Goal: Task Accomplishment & Management: Complete application form

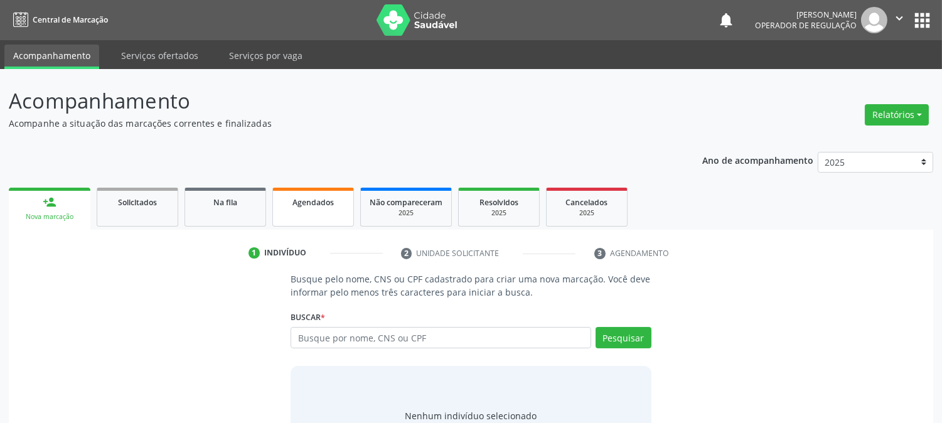
click at [300, 203] on span "Agendados" at bounding box center [312, 202] width 41 height 11
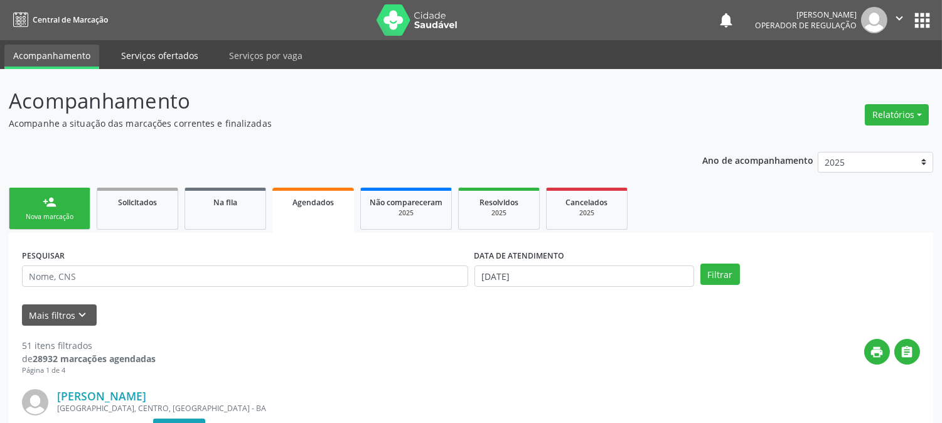
drag, startPoint x: 166, startPoint y: 41, endPoint x: 168, endPoint y: 51, distance: 10.2
click at [166, 42] on ul "Acompanhamento Serviços ofertados Serviços por vaga" at bounding box center [471, 54] width 942 height 29
click at [168, 51] on link "Serviços ofertados" at bounding box center [159, 56] width 95 height 22
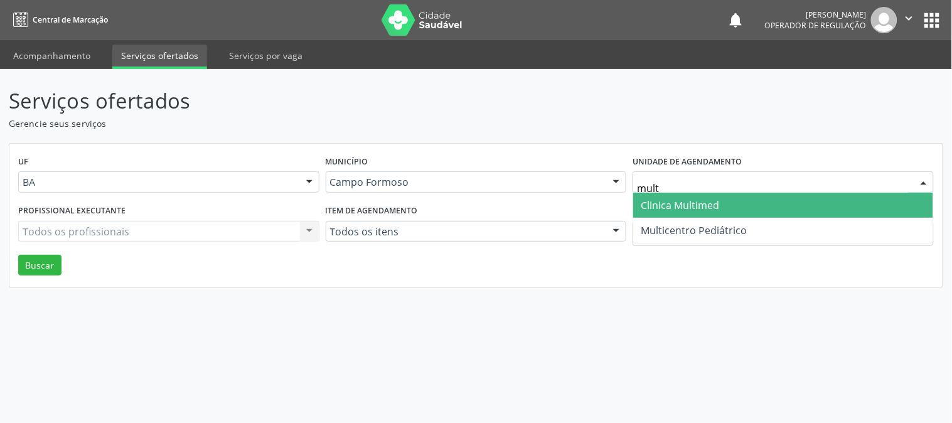
type input "multi"
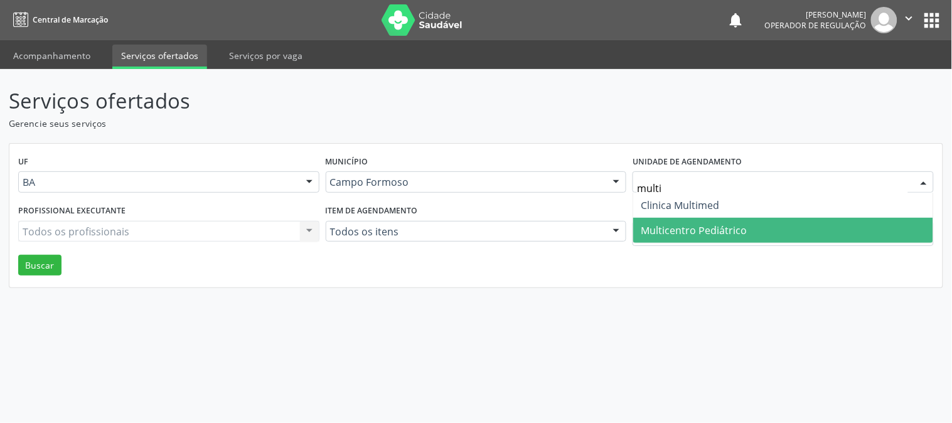
click at [678, 225] on span "Multicentro Pediátrico" at bounding box center [694, 230] width 106 height 14
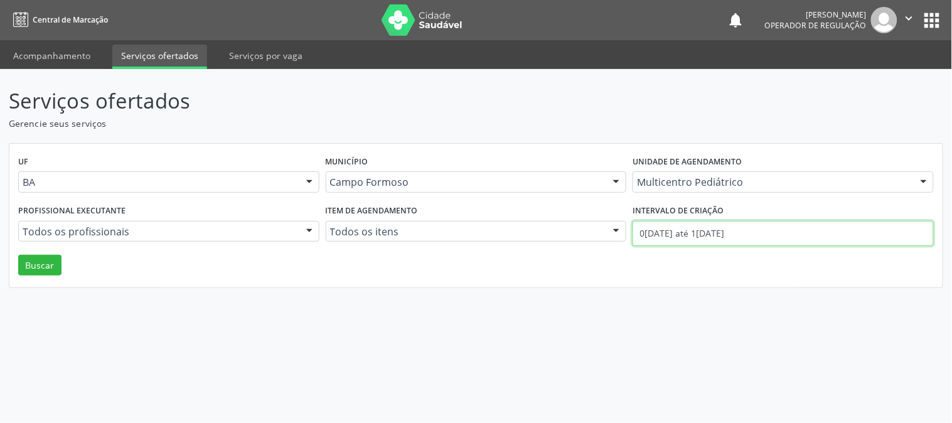
click at [720, 233] on input "0[DATE] até 1[DATE]" at bounding box center [783, 233] width 301 height 25
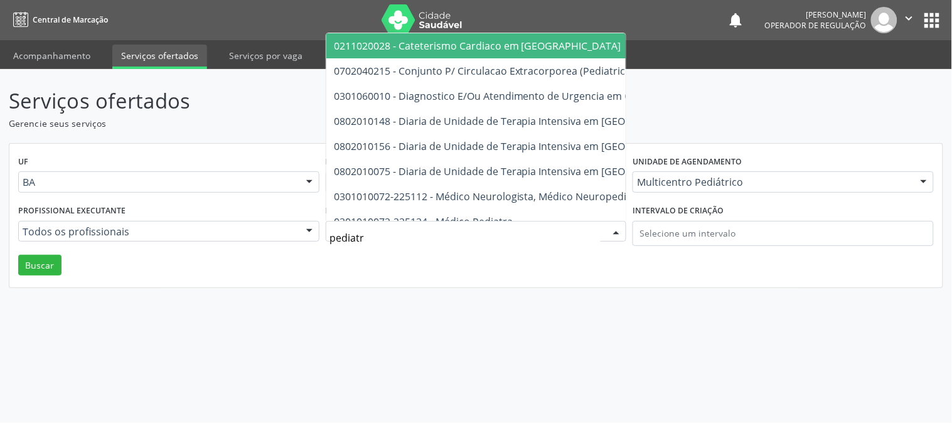
type input "pediatra"
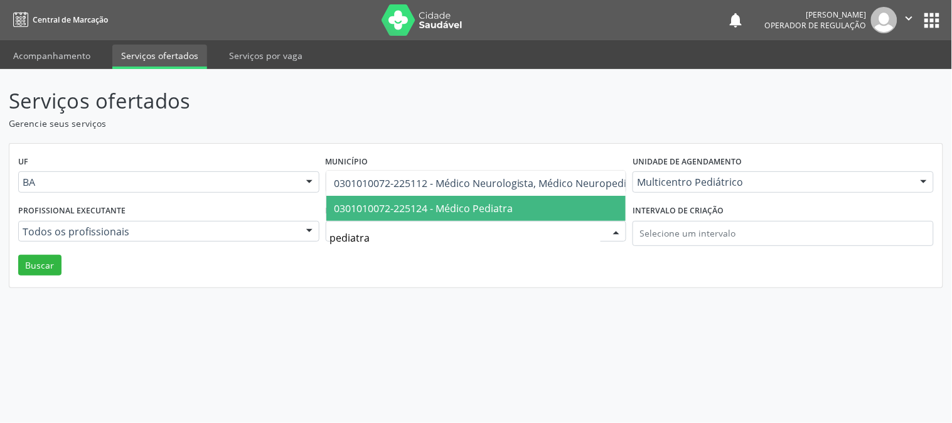
click at [504, 201] on span "0301010072-225124 - Médico Pediatra" at bounding box center [423, 208] width 179 height 14
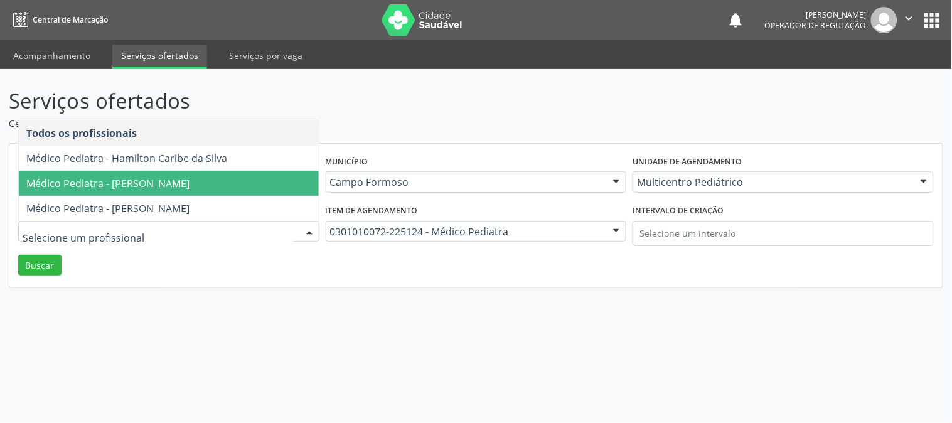
click at [122, 186] on span "Médico Pediatra - [PERSON_NAME]" at bounding box center [107, 183] width 163 height 14
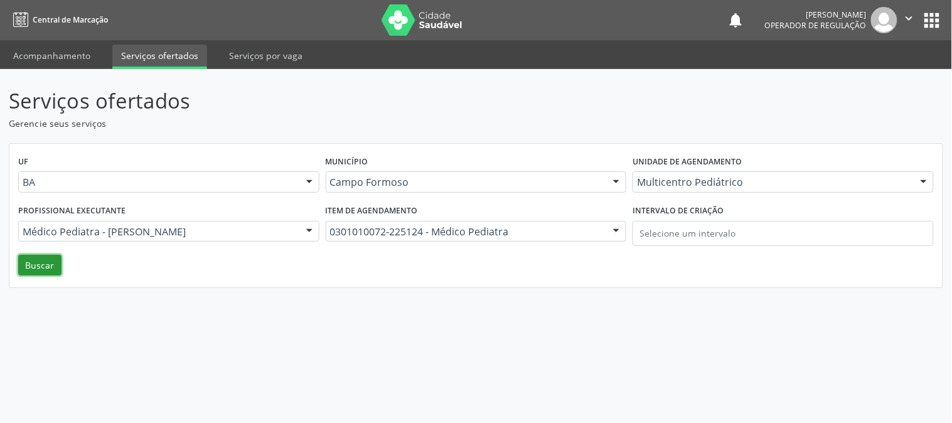
click at [45, 260] on button "Buscar" at bounding box center [39, 265] width 43 height 21
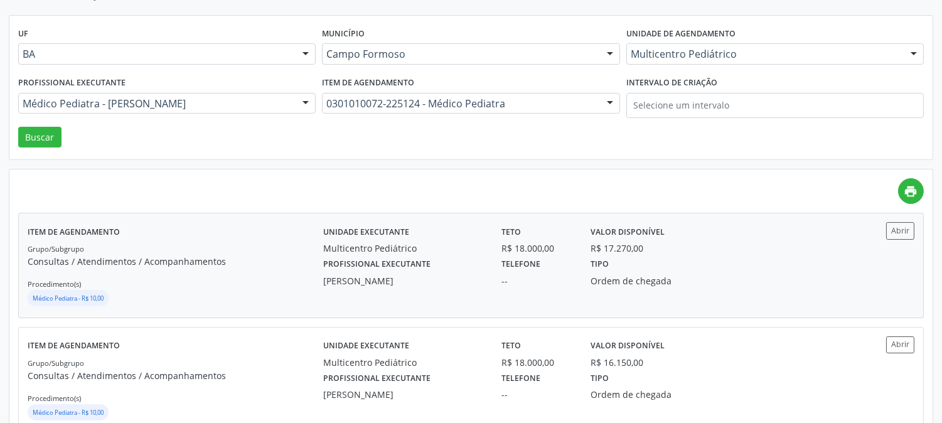
scroll to position [139, 0]
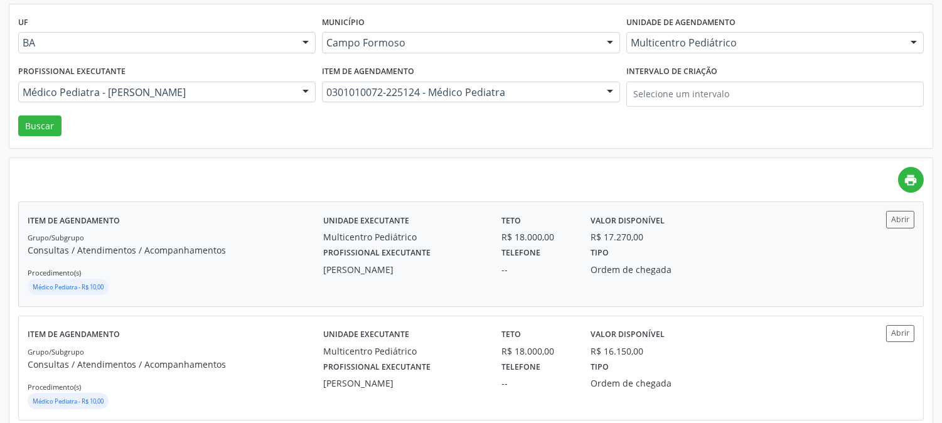
click at [448, 292] on div "Unidade executante Multicentro Pediátrico Teto R$ 18.000,00 Valor disponível R$…" at bounding box center [581, 254] width 517 height 86
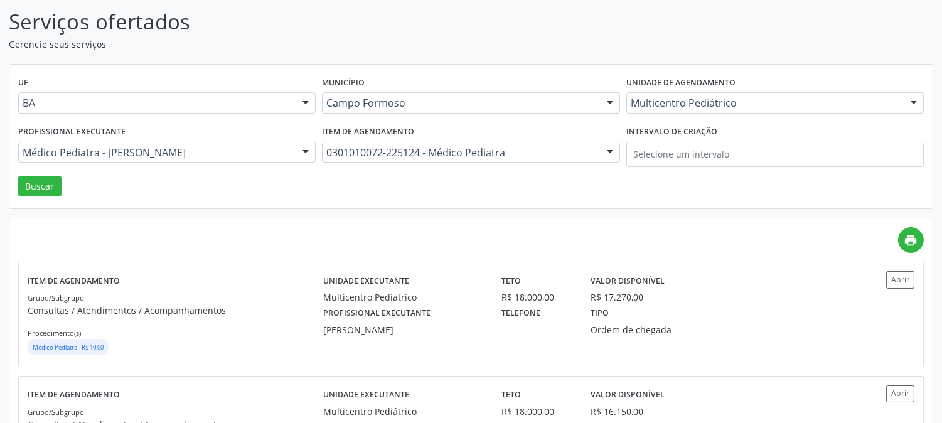
scroll to position [0, 0]
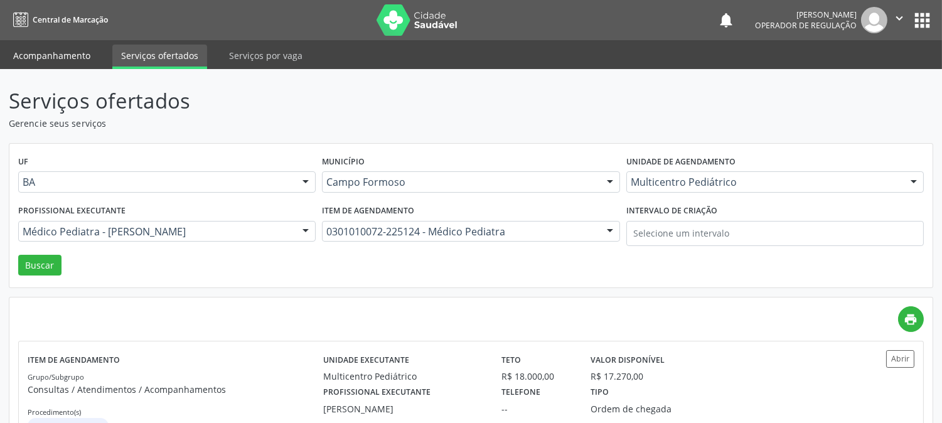
click at [69, 52] on link "Acompanhamento" at bounding box center [51, 56] width 95 height 22
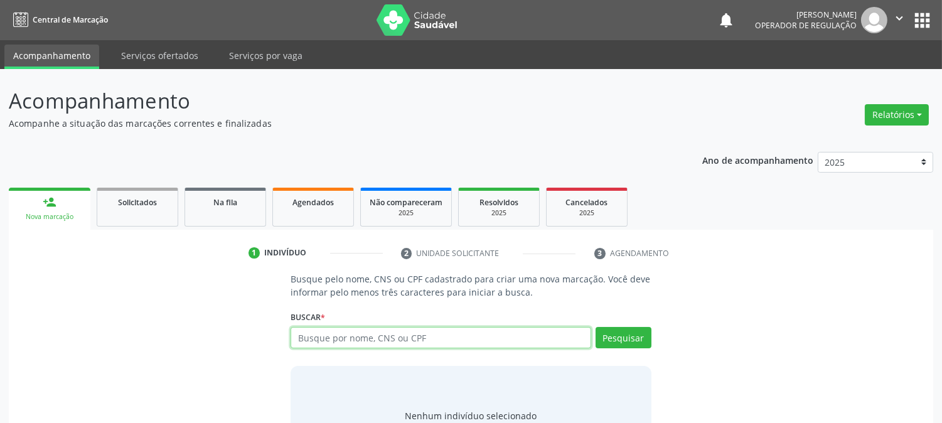
click at [315, 333] on input "text" at bounding box center [441, 337] width 300 height 21
type input "[PERSON_NAME]"
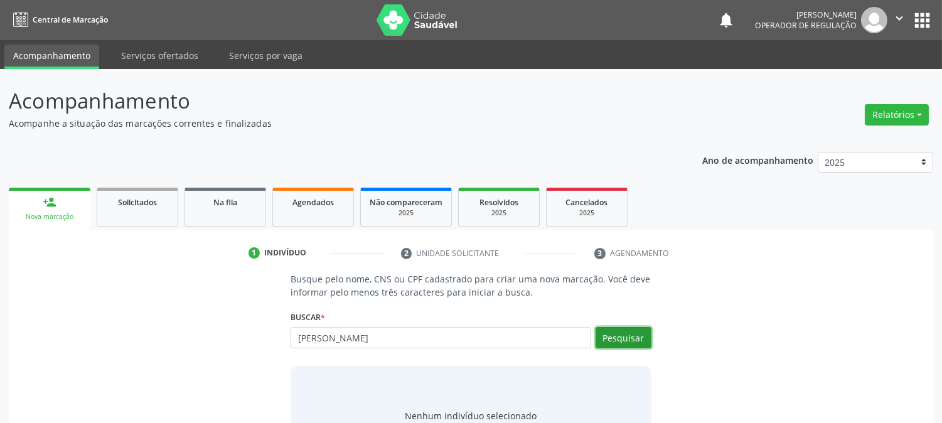
click at [619, 330] on button "Pesquisar" at bounding box center [624, 337] width 56 height 21
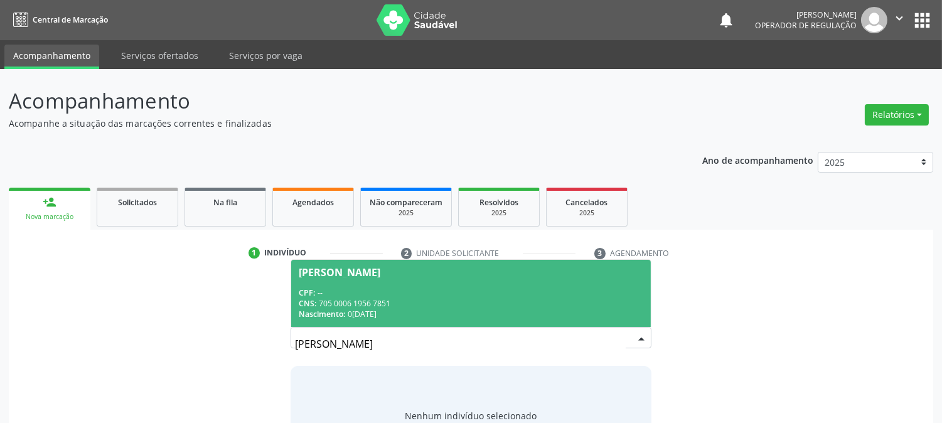
click at [459, 308] on div "CNS: 705 0006 1956 7851" at bounding box center [471, 303] width 344 height 11
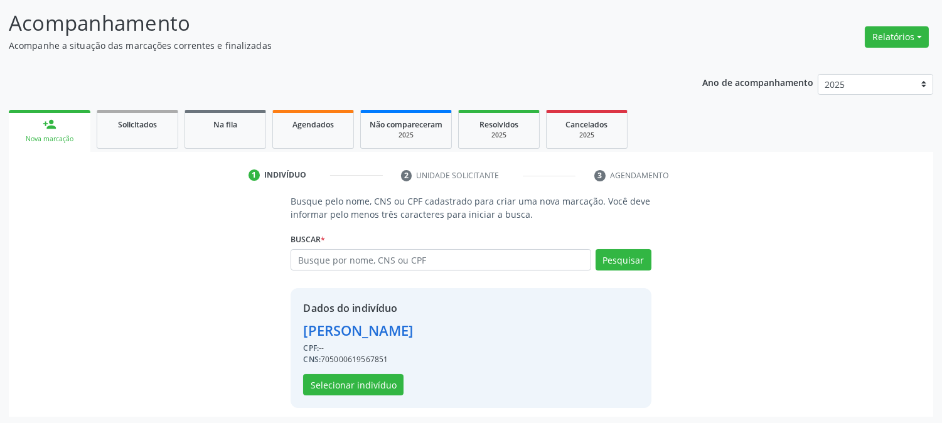
scroll to position [79, 0]
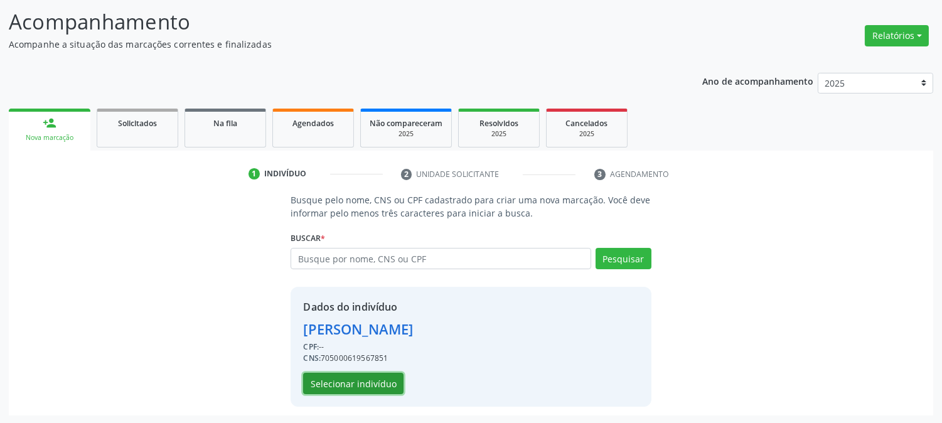
click at [373, 378] on button "Selecionar indivíduo" at bounding box center [353, 383] width 100 height 21
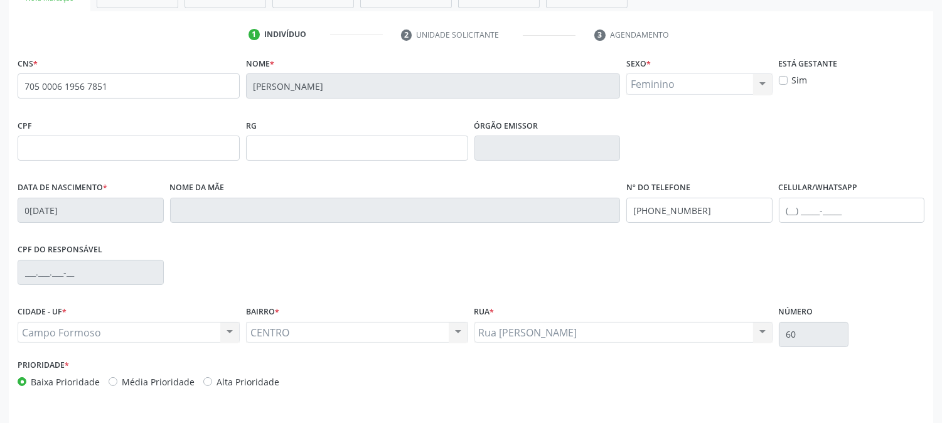
scroll to position [256, 0]
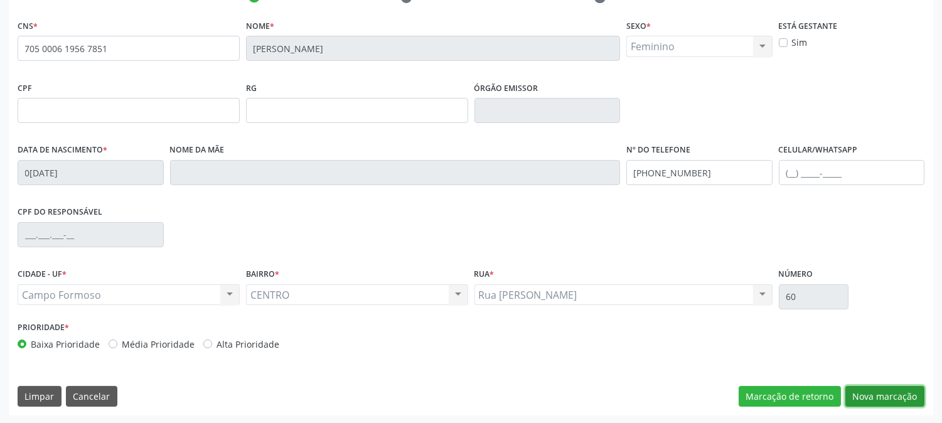
click at [896, 397] on button "Nova marcação" at bounding box center [884, 396] width 79 height 21
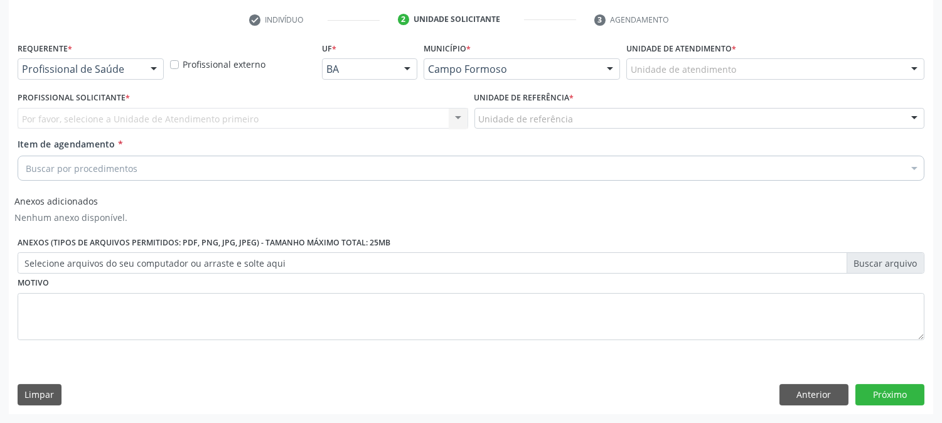
scroll to position [233, 0]
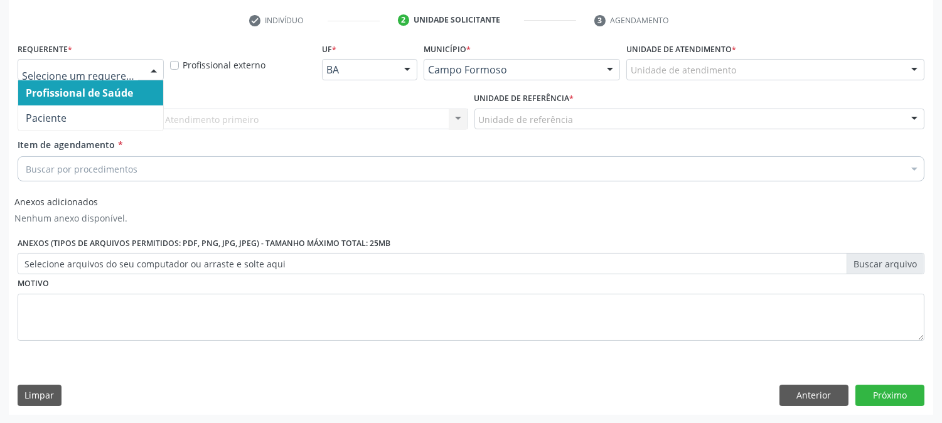
click at [146, 71] on div at bounding box center [153, 70] width 19 height 21
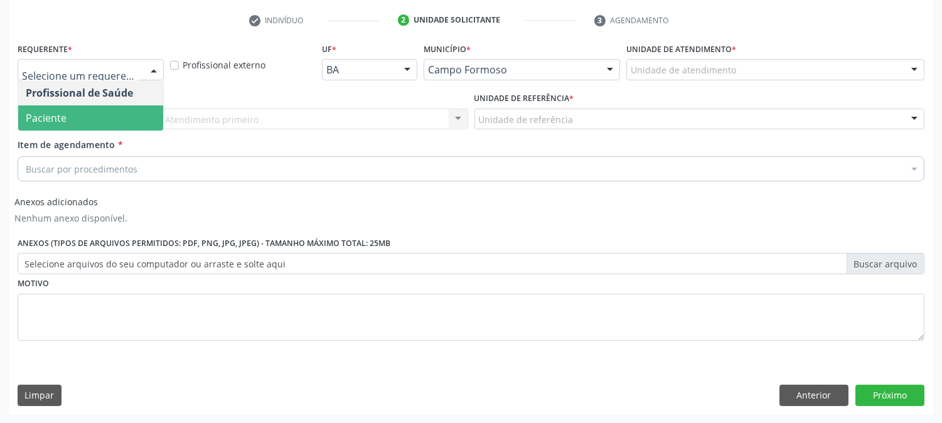
click at [124, 118] on span "Paciente" at bounding box center [90, 117] width 145 height 25
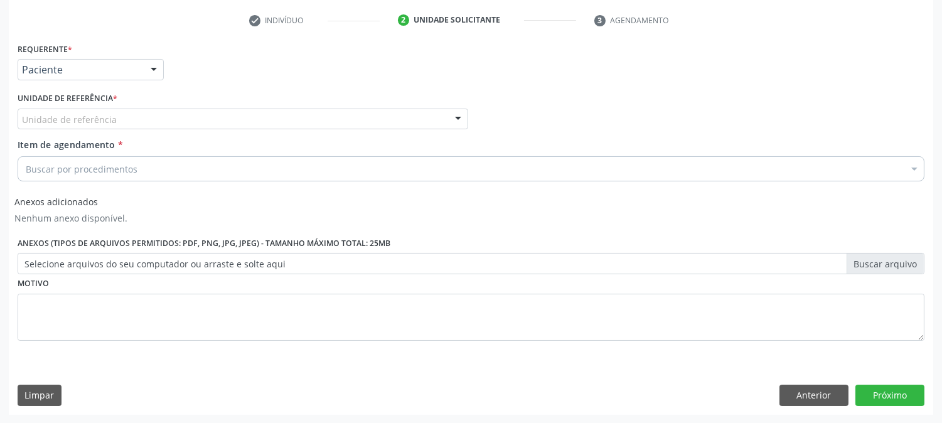
click at [136, 116] on div "Requerente * Paciente Profissional de Saúde Paciente Nenhum resultado encontrad…" at bounding box center [471, 199] width 907 height 319
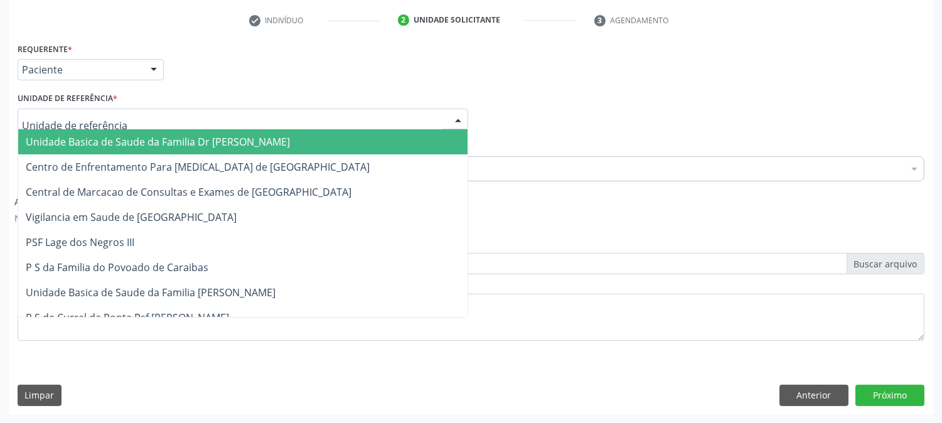
click at [129, 117] on div at bounding box center [243, 119] width 451 height 21
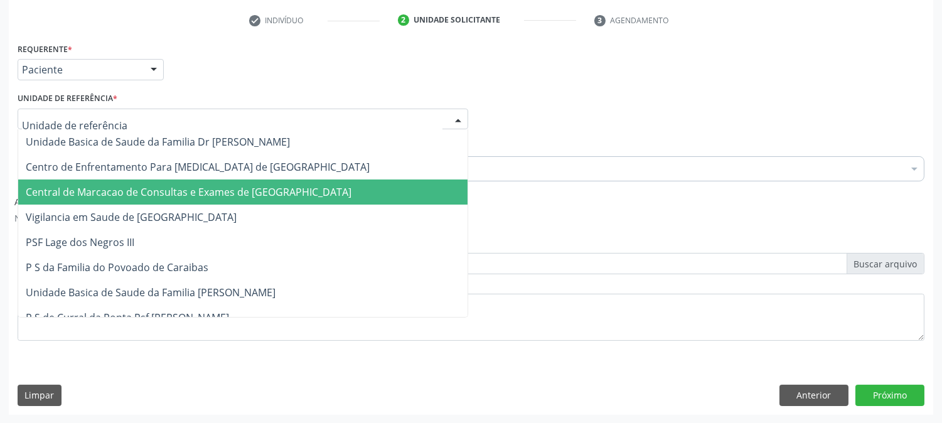
drag, startPoint x: 129, startPoint y: 190, endPoint x: 129, endPoint y: 171, distance: 18.2
click at [128, 190] on span "Central de Marcacao de Consultas e Exames de [GEOGRAPHIC_DATA]" at bounding box center [189, 192] width 326 height 14
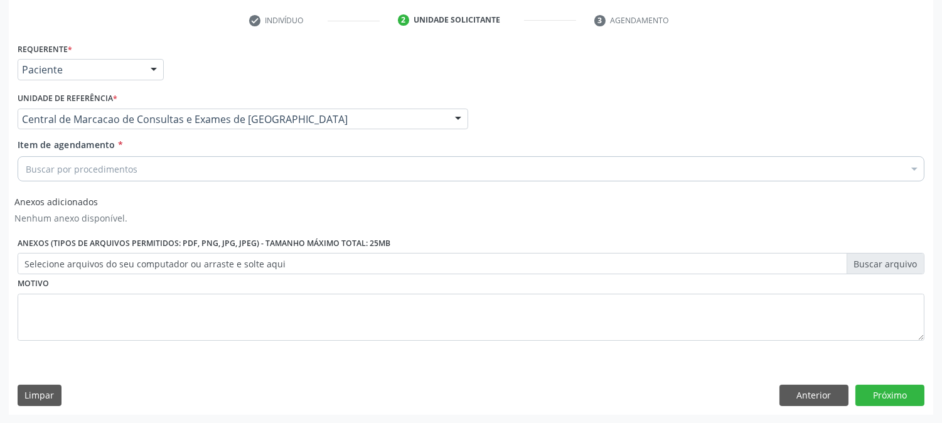
click at [136, 170] on div "Buscar por procedimentos" at bounding box center [471, 168] width 907 height 25
type input "e"
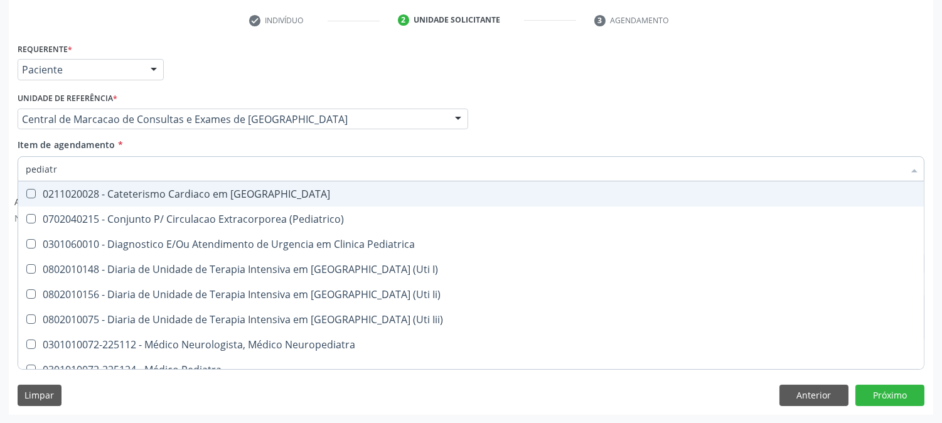
type input "pediatra"
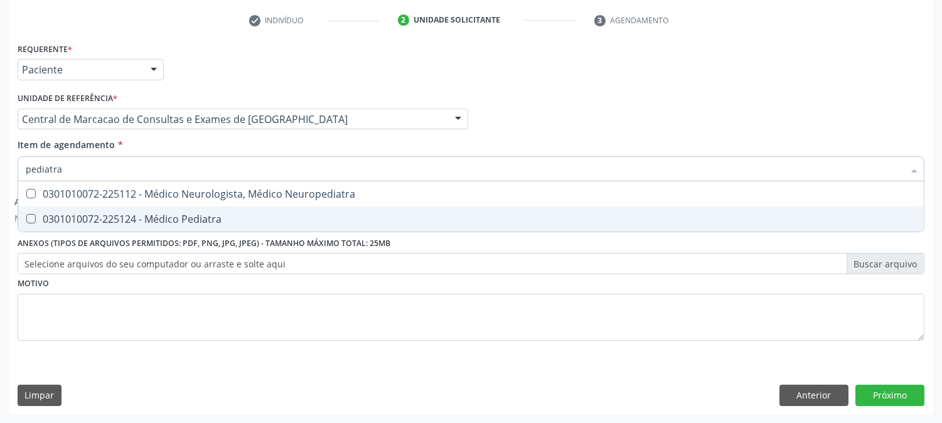
click at [134, 214] on div "0301010072-225124 - Médico Pediatra" at bounding box center [471, 219] width 891 height 10
checkbox Pediatra "true"
click at [901, 388] on button "Próximo" at bounding box center [889, 395] width 69 height 21
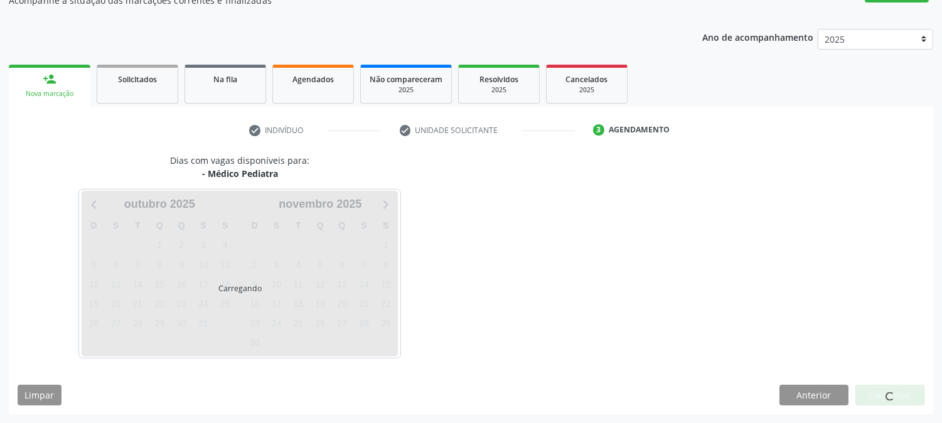
scroll to position [122, 0]
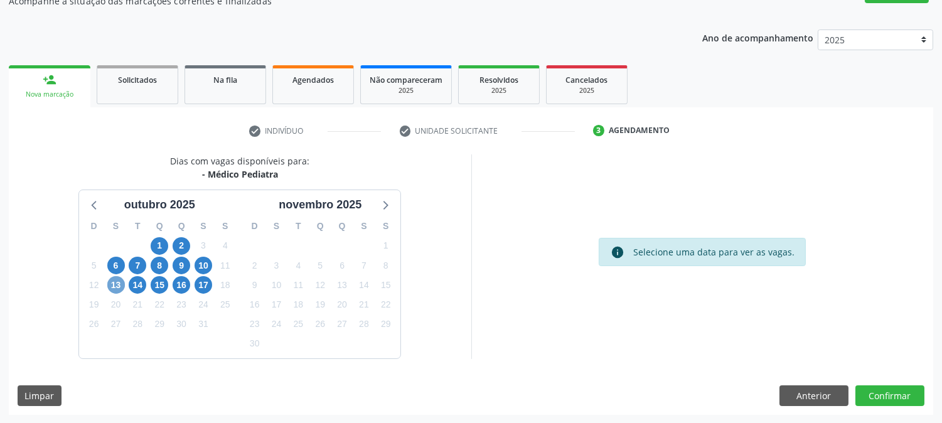
click at [116, 286] on span "13" at bounding box center [116, 285] width 18 height 18
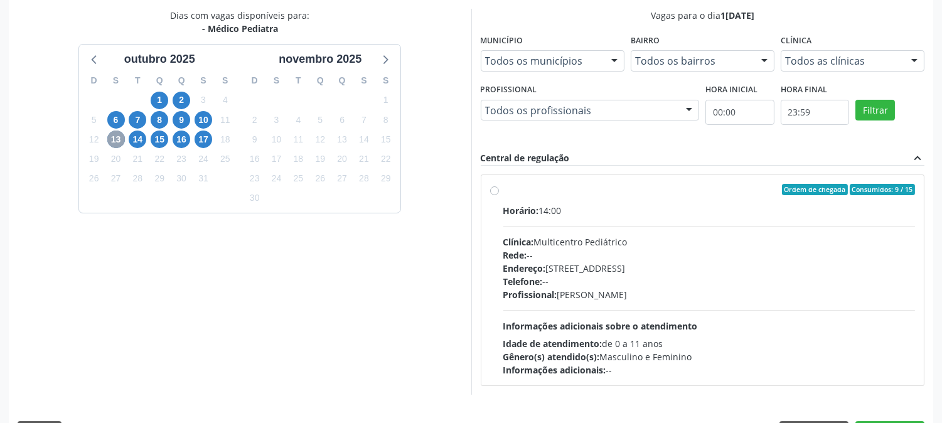
scroll to position [304, 0]
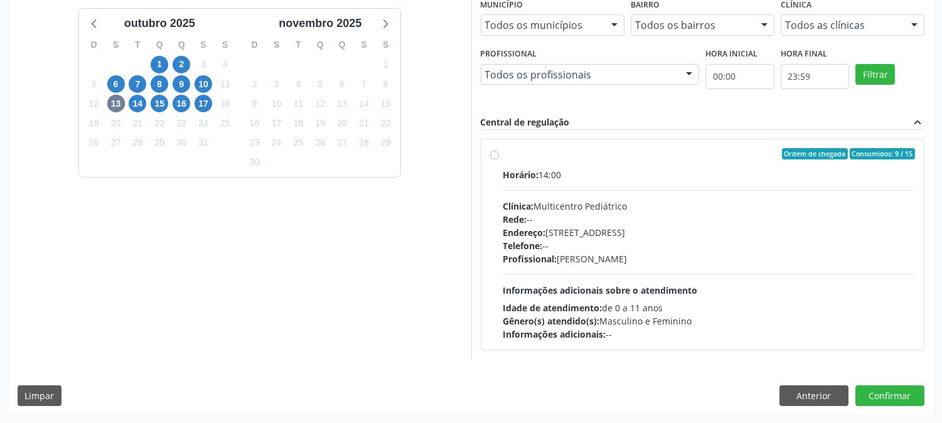
click at [647, 232] on div "Endereço: [STREET_ADDRESS]" at bounding box center [709, 232] width 412 height 13
click at [499, 159] on input "Ordem de chegada Consumidos: 9 / 15 Horário: 14:00 Clínica: Multicentro Pediátr…" at bounding box center [494, 153] width 9 height 11
radio input "true"
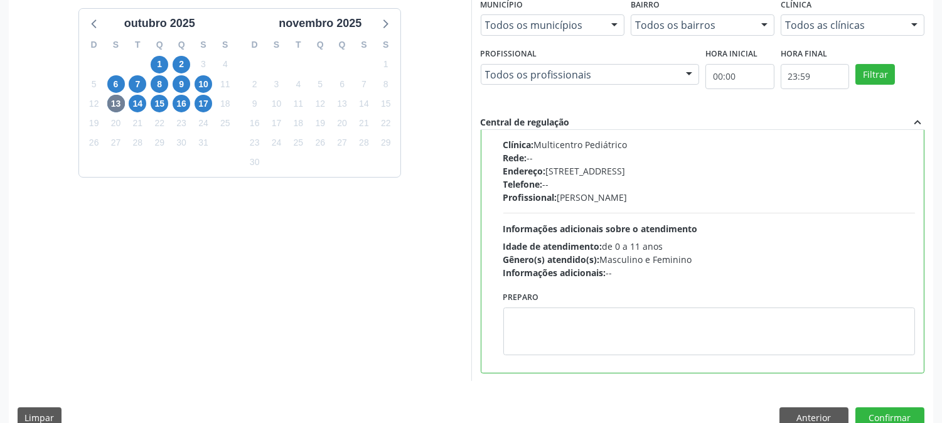
scroll to position [0, 0]
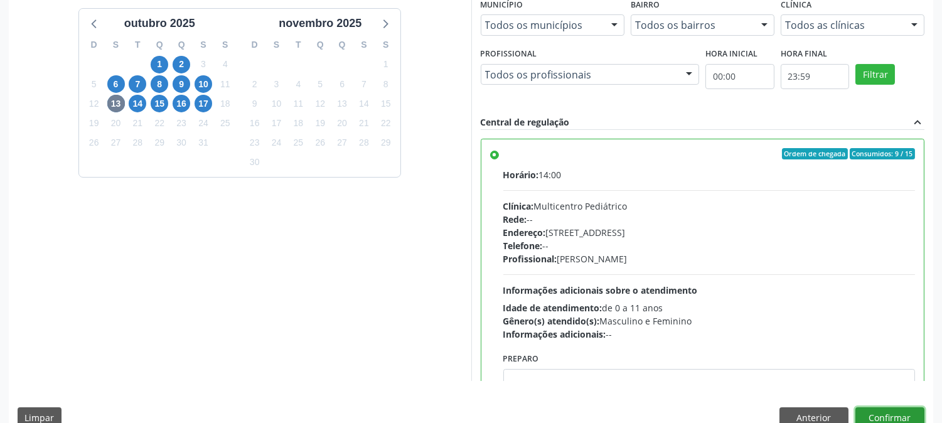
click at [880, 411] on button "Confirmar" at bounding box center [889, 417] width 69 height 21
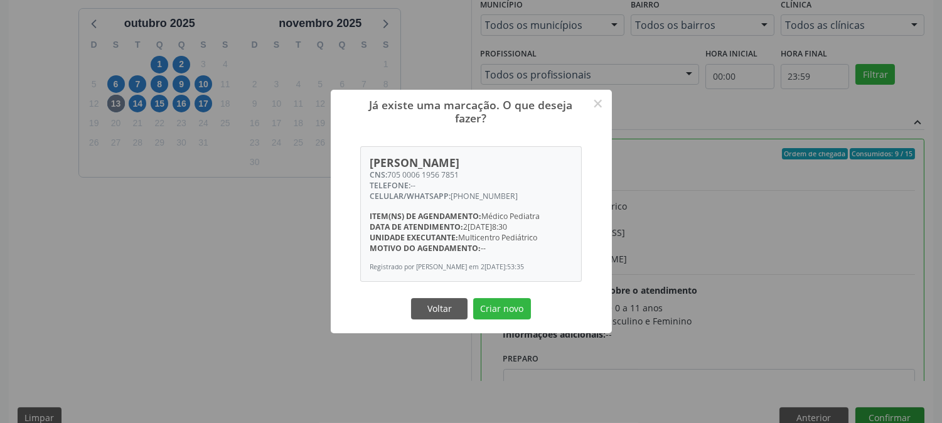
click at [473, 298] on button "Criar novo" at bounding box center [502, 308] width 58 height 21
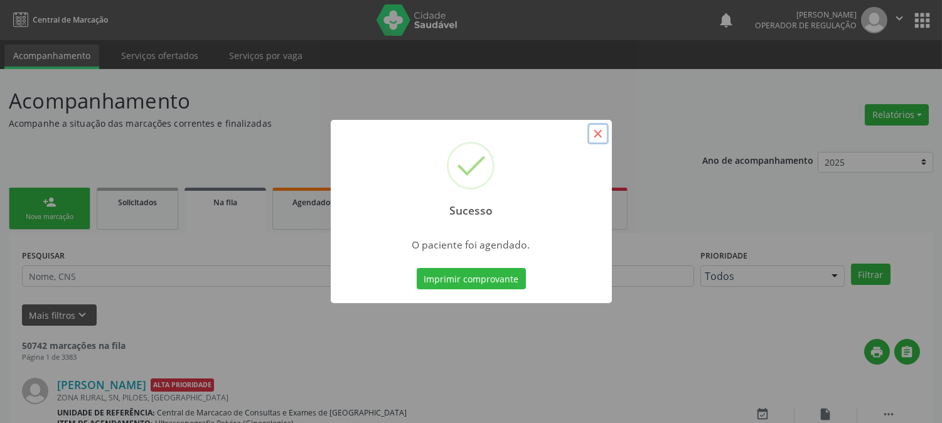
click at [601, 133] on button "×" at bounding box center [597, 133] width 21 height 21
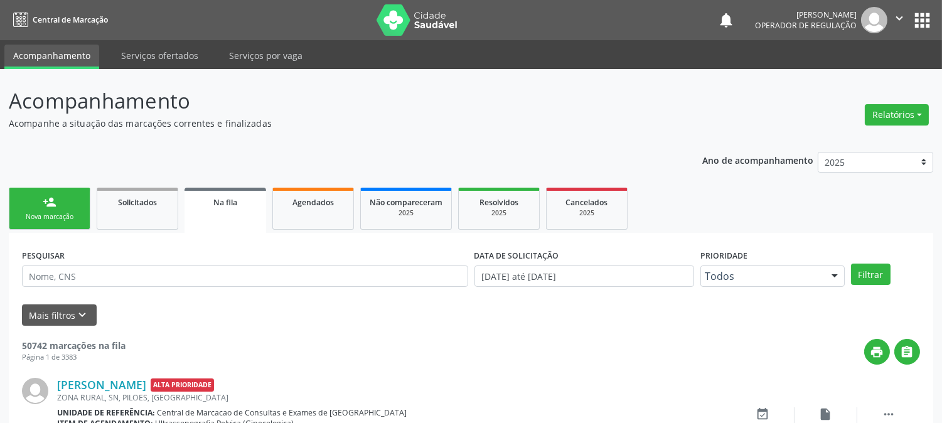
click at [71, 61] on link "Acompanhamento" at bounding box center [51, 57] width 95 height 24
click at [666, 296] on form "PESQUISAR DATA DE SOLICITAÇÃO 0[DATE] até 1[DATE] Prioridade Todos Todos Baixa …" at bounding box center [471, 286] width 898 height 80
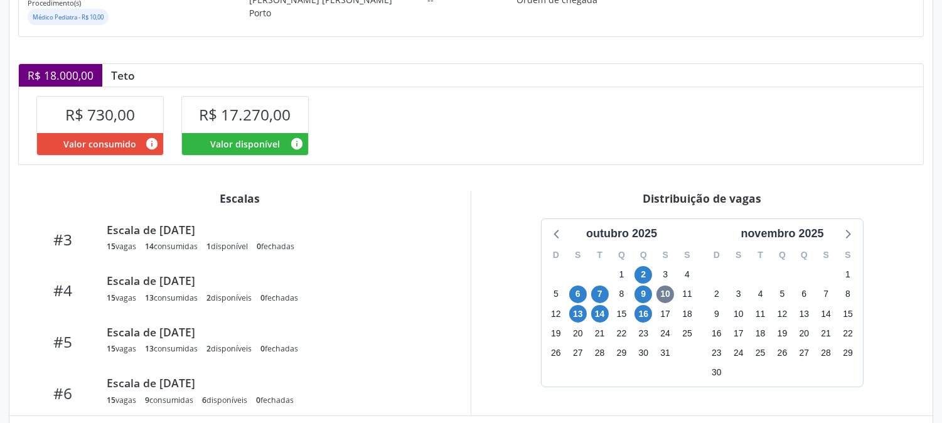
scroll to position [209, 0]
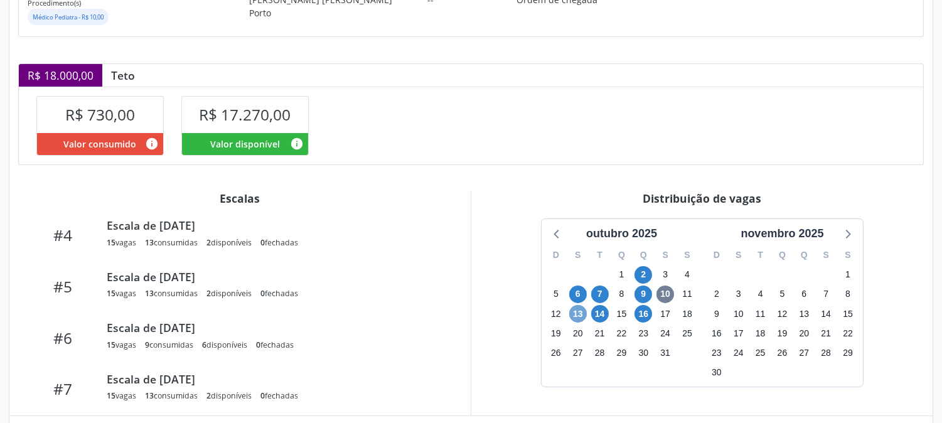
click at [574, 312] on span "13" at bounding box center [578, 314] width 18 height 18
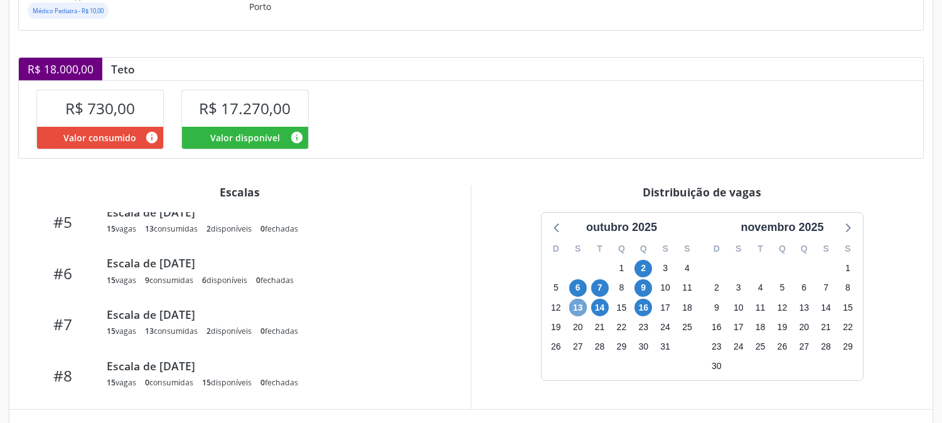
scroll to position [202, 0]
